Goal: Task Accomplishment & Management: Complete application form

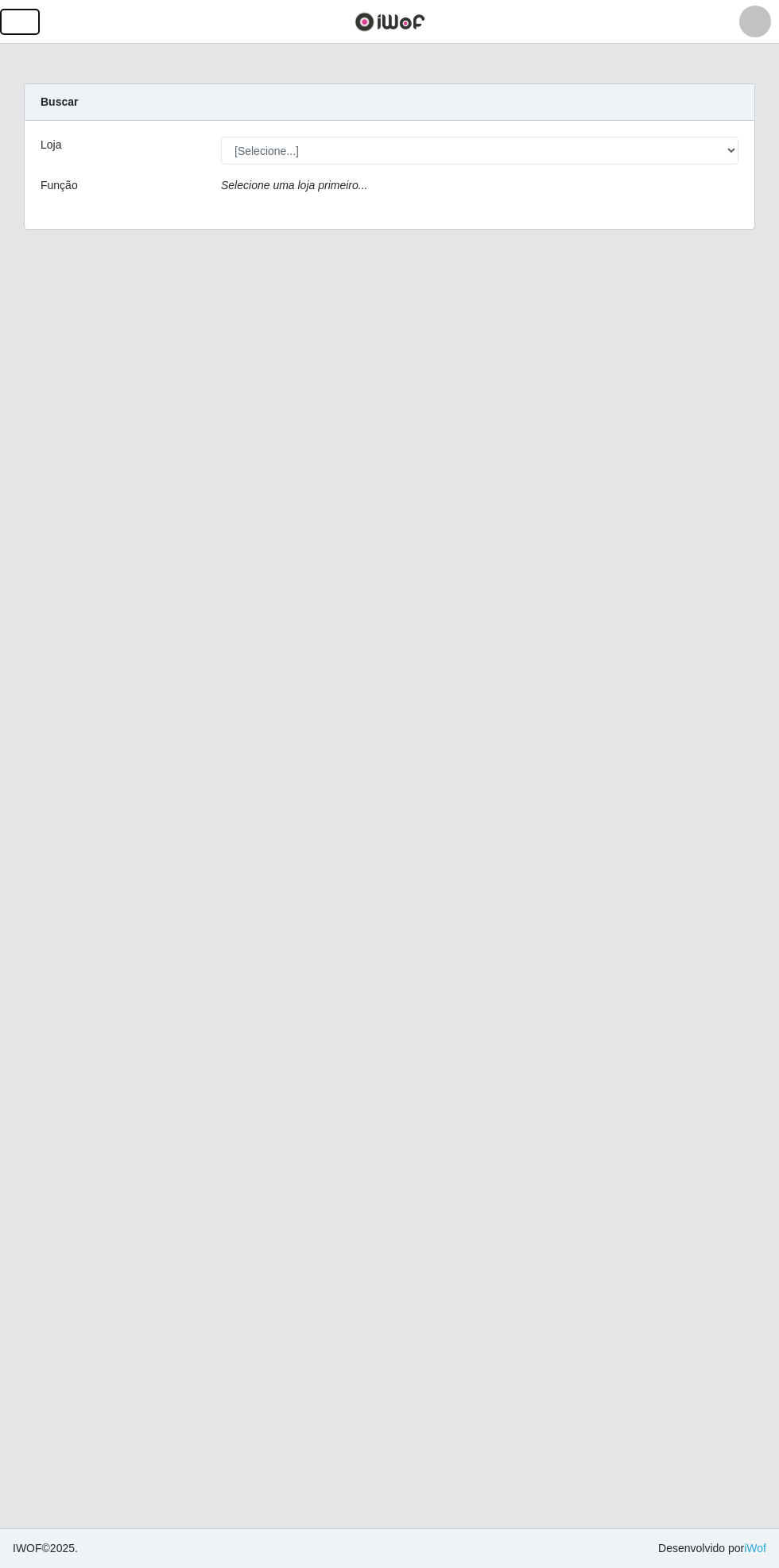
click at [34, 28] on button "button" at bounding box center [19, 22] width 39 height 26
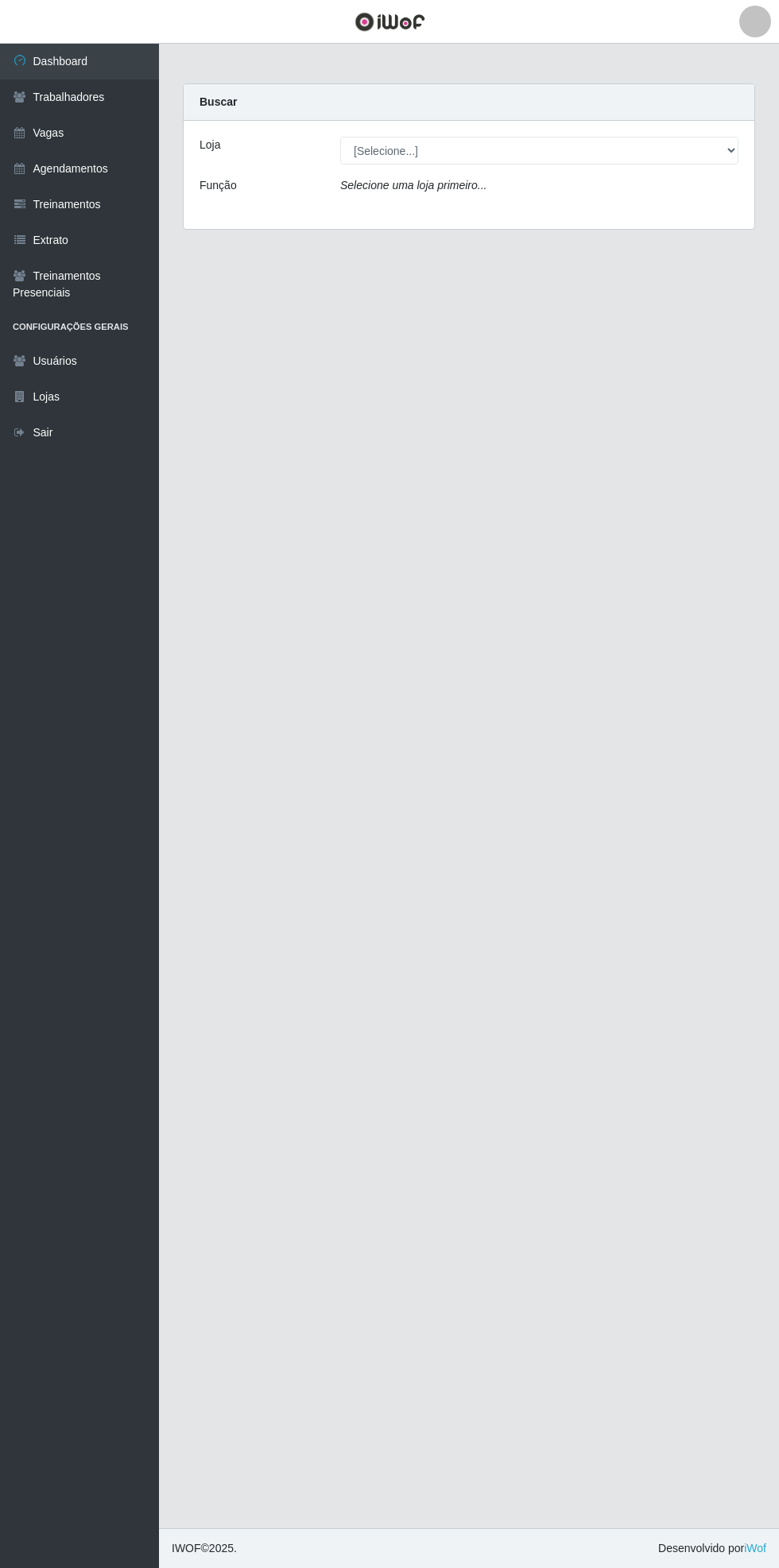
click at [118, 125] on link "Vagas" at bounding box center [79, 132] width 159 height 36
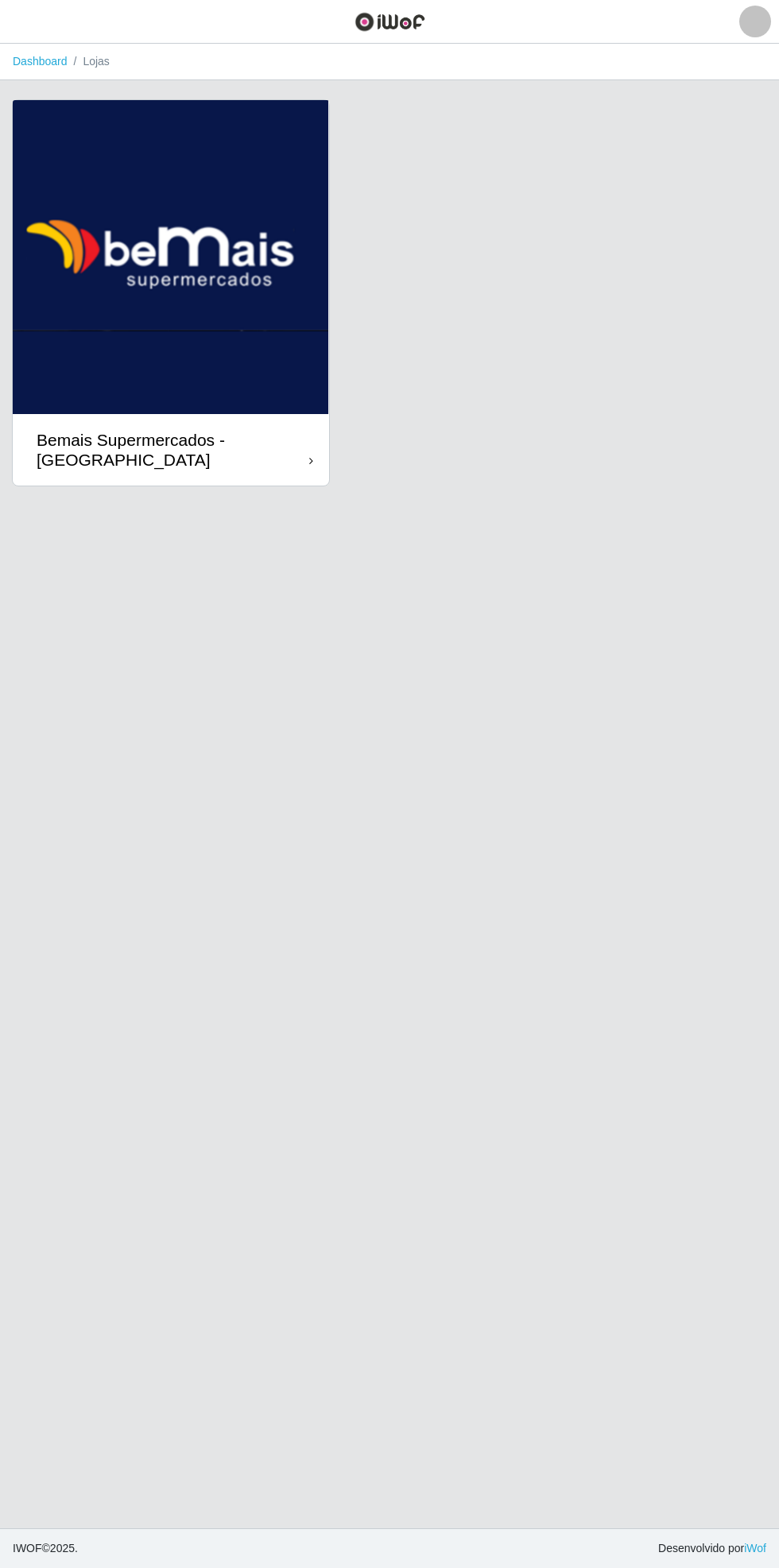
click at [297, 461] on div "Bemais Supermercados - [GEOGRAPHIC_DATA]" at bounding box center [173, 449] width 273 height 39
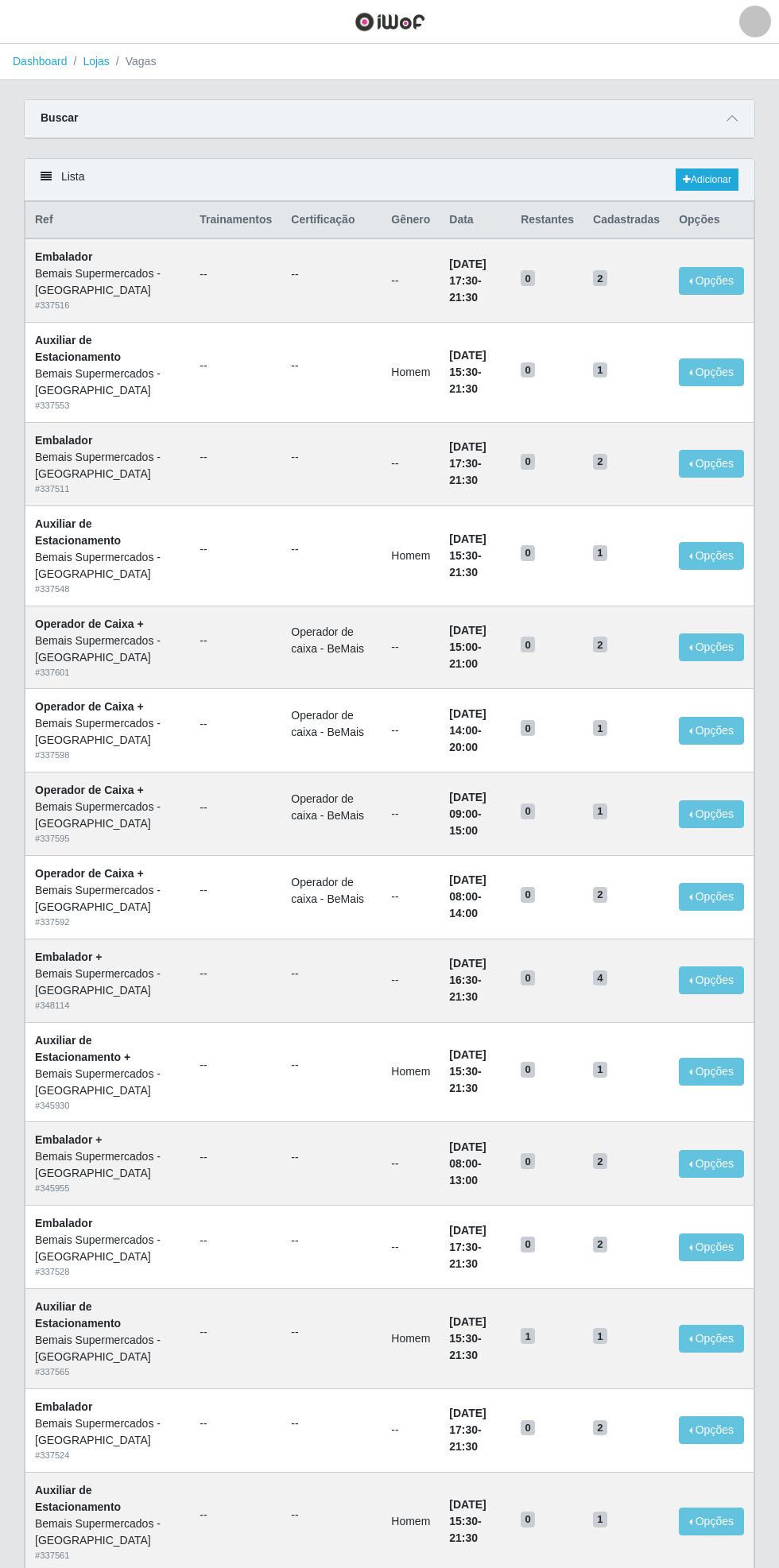
click at [732, 118] on icon at bounding box center [732, 118] width 11 height 11
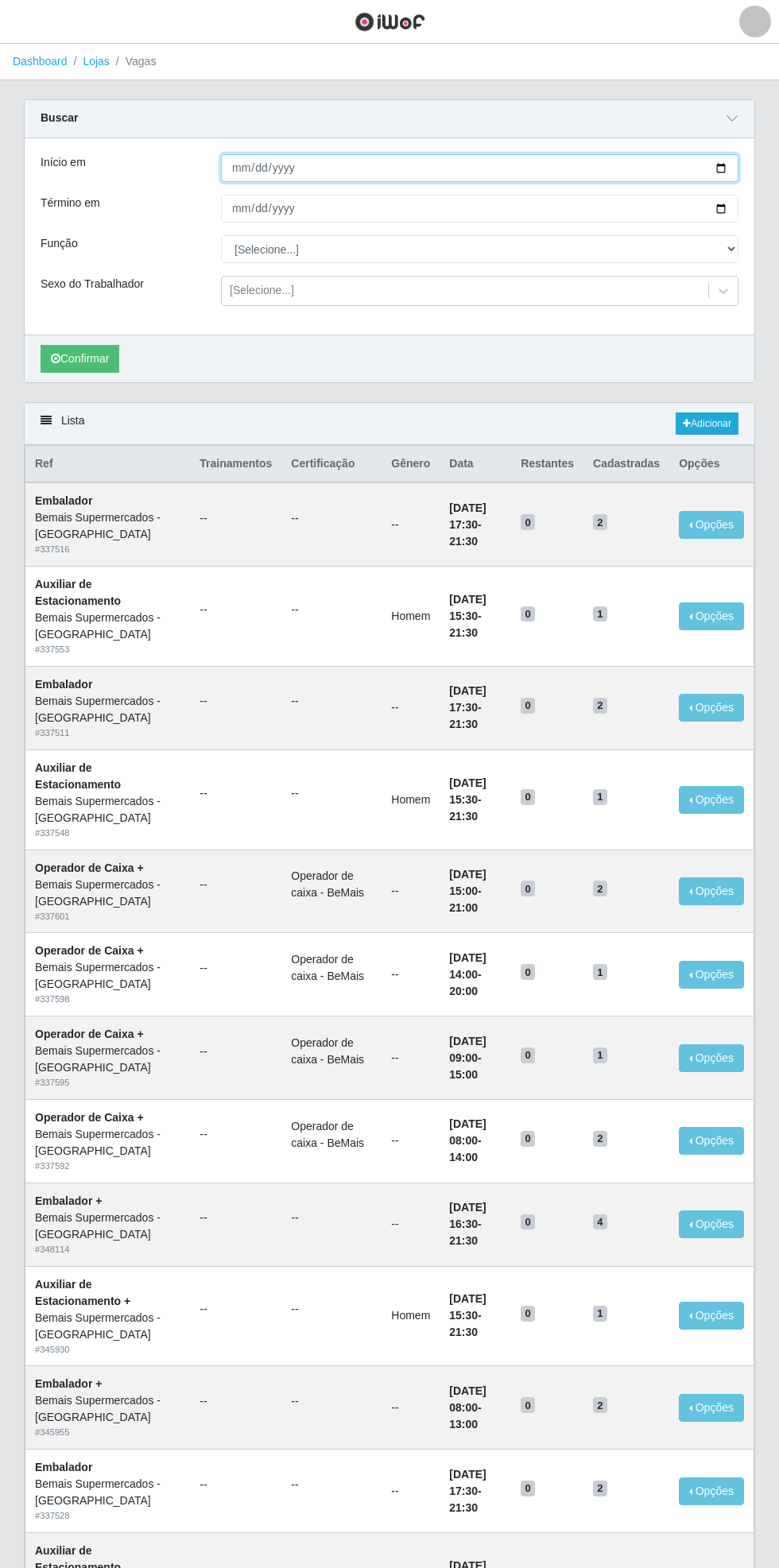
click at [733, 165] on input "Início em" at bounding box center [480, 168] width 518 height 28
type input "[DATE]"
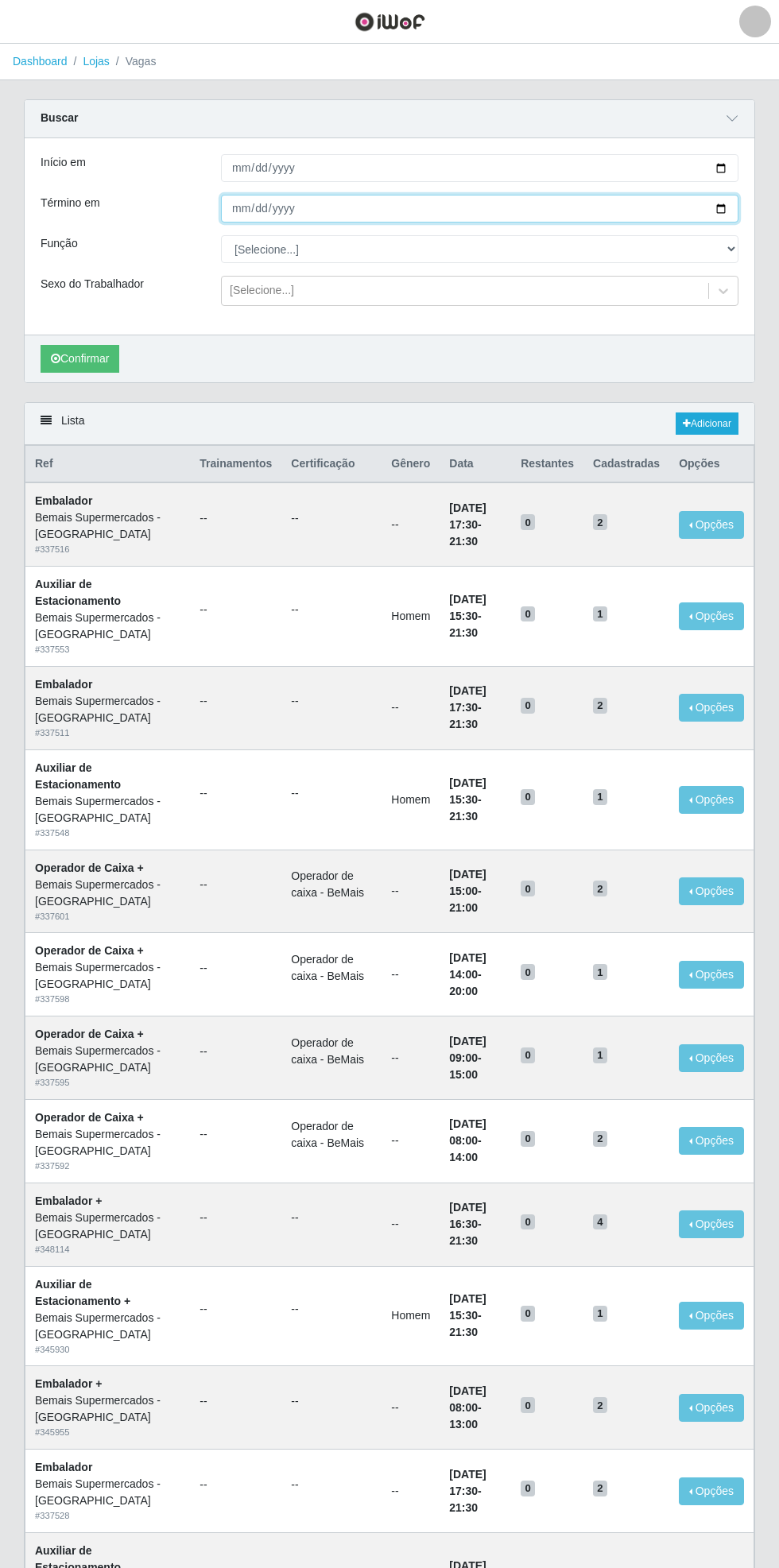
click at [732, 207] on input "Término em" at bounding box center [480, 209] width 518 height 28
type input "[DATE]"
click at [72, 350] on button "Confirmar" at bounding box center [80, 359] width 79 height 28
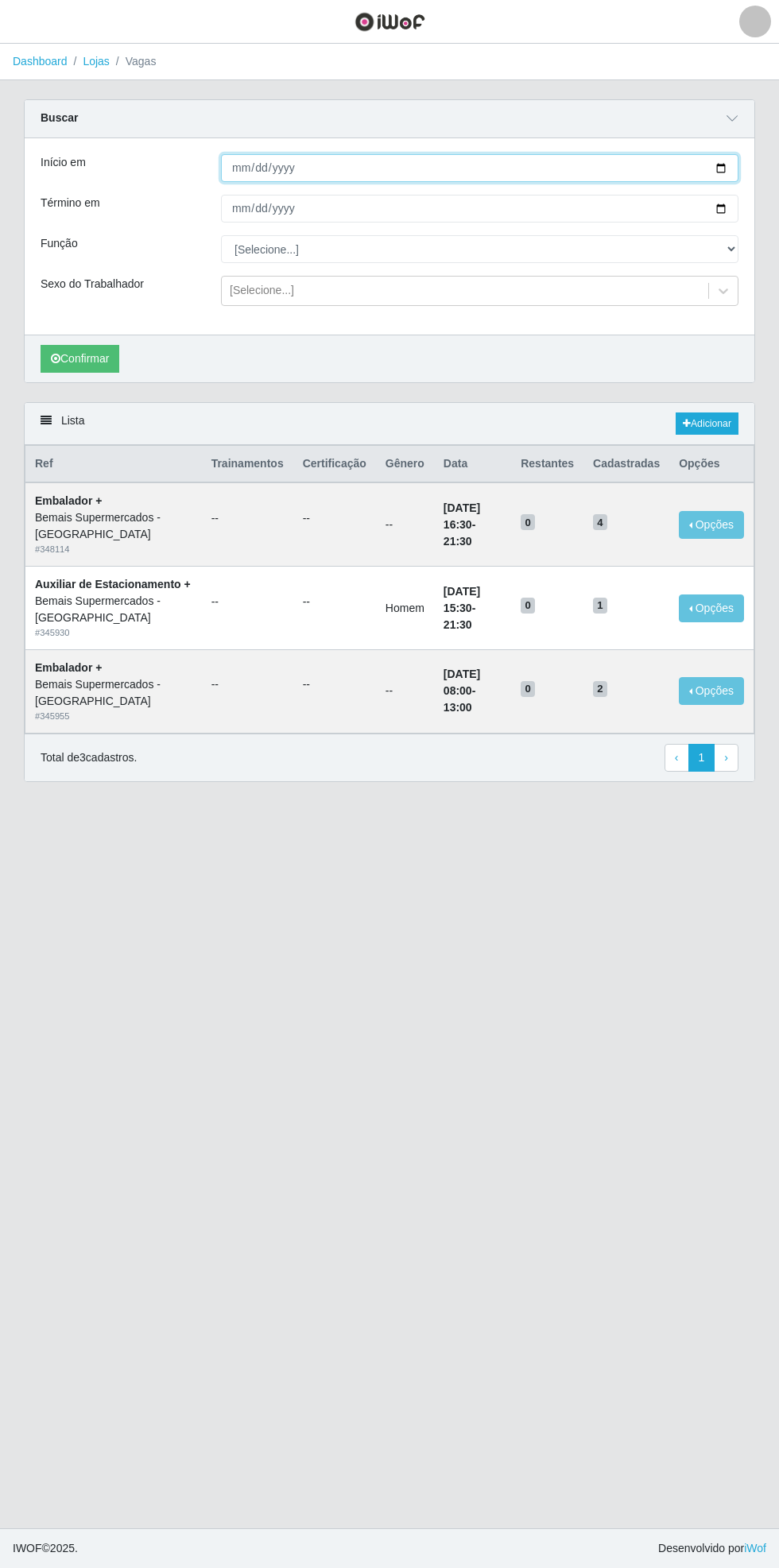
click at [738, 159] on input "[DATE]" at bounding box center [480, 168] width 518 height 28
type input "[DATE]"
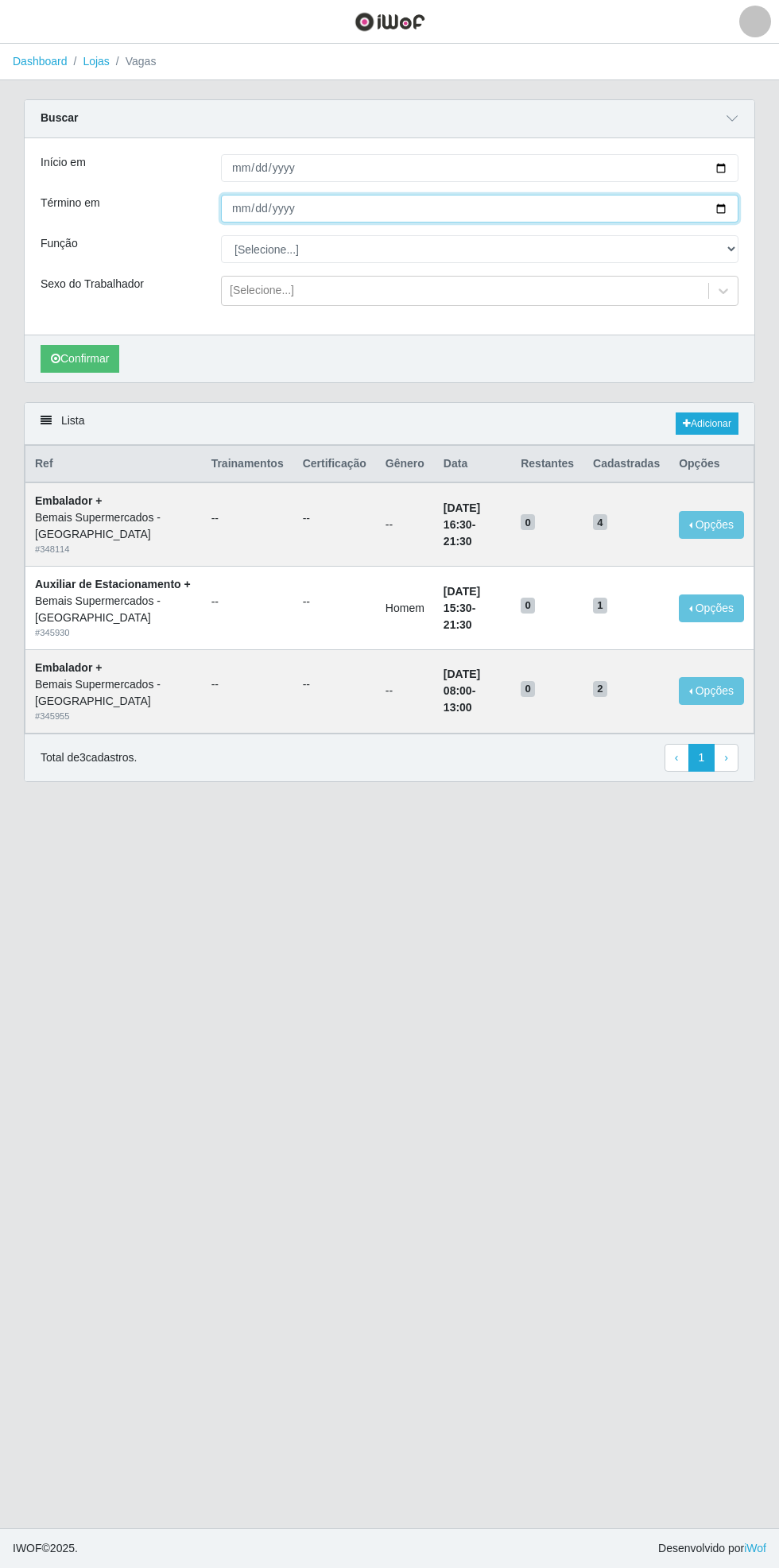
click at [731, 207] on input "[DATE]" at bounding box center [480, 209] width 518 height 28
type input "[DATE]"
click at [78, 356] on button "Confirmar" at bounding box center [80, 359] width 79 height 28
